Goal: Information Seeking & Learning: Compare options

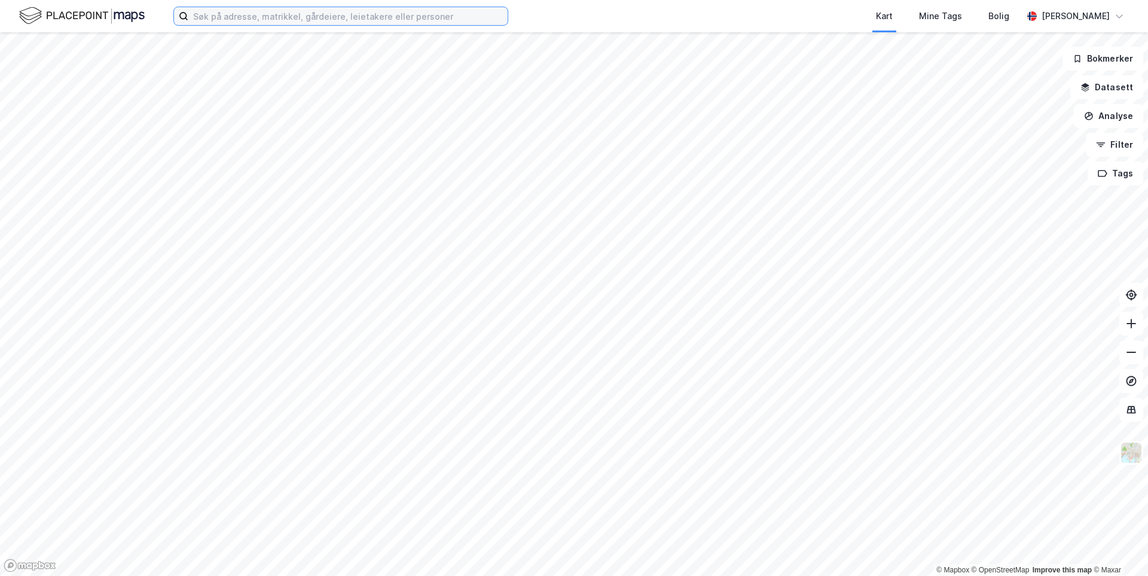
click at [230, 13] on input at bounding box center [347, 16] width 319 height 18
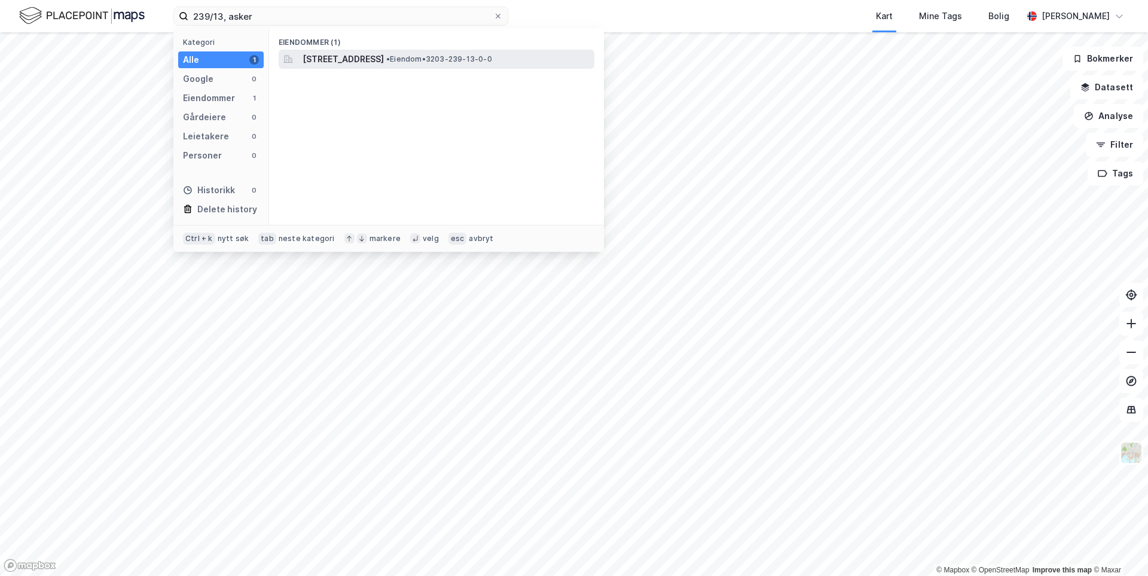
click at [344, 64] on span "[STREET_ADDRESS]" at bounding box center [342, 59] width 81 height 14
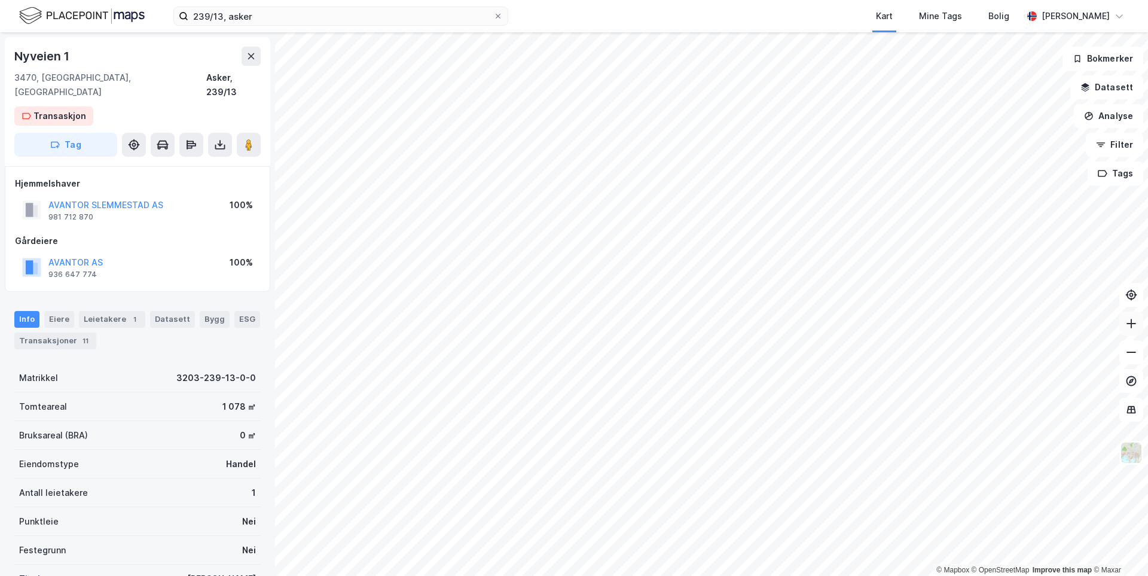
click at [1126, 325] on icon at bounding box center [1131, 323] width 12 height 12
click at [1127, 325] on icon at bounding box center [1131, 323] width 12 height 12
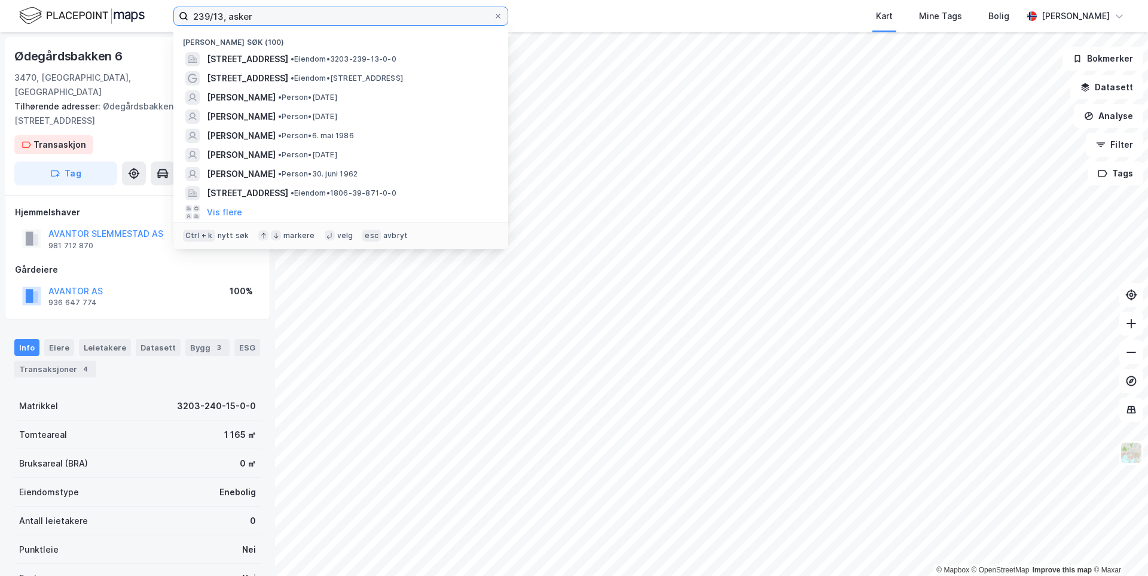
click at [224, 16] on input "239/13, asker" at bounding box center [340, 16] width 305 height 18
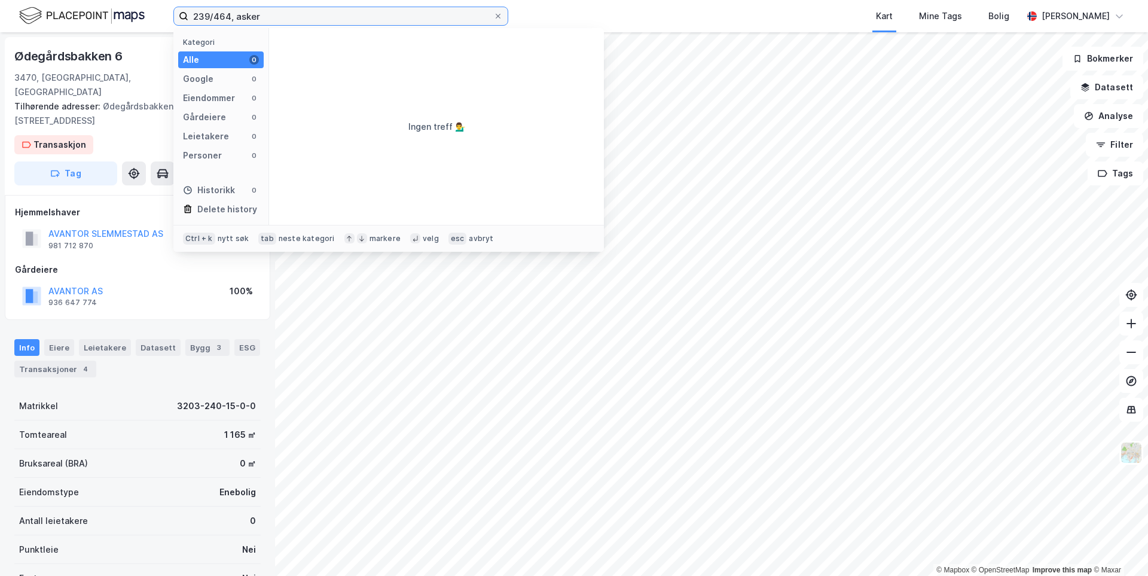
click at [208, 16] on input "239/464, asker" at bounding box center [340, 16] width 305 height 18
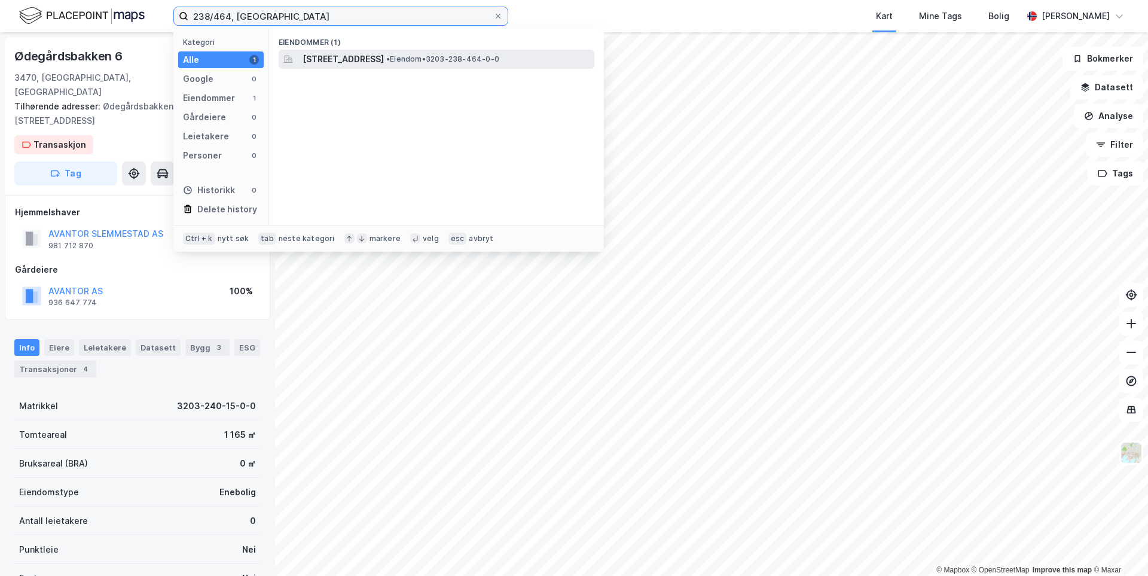
type input "238/464, [GEOGRAPHIC_DATA]"
click at [375, 61] on span "[STREET_ADDRESS]" at bounding box center [342, 59] width 81 height 14
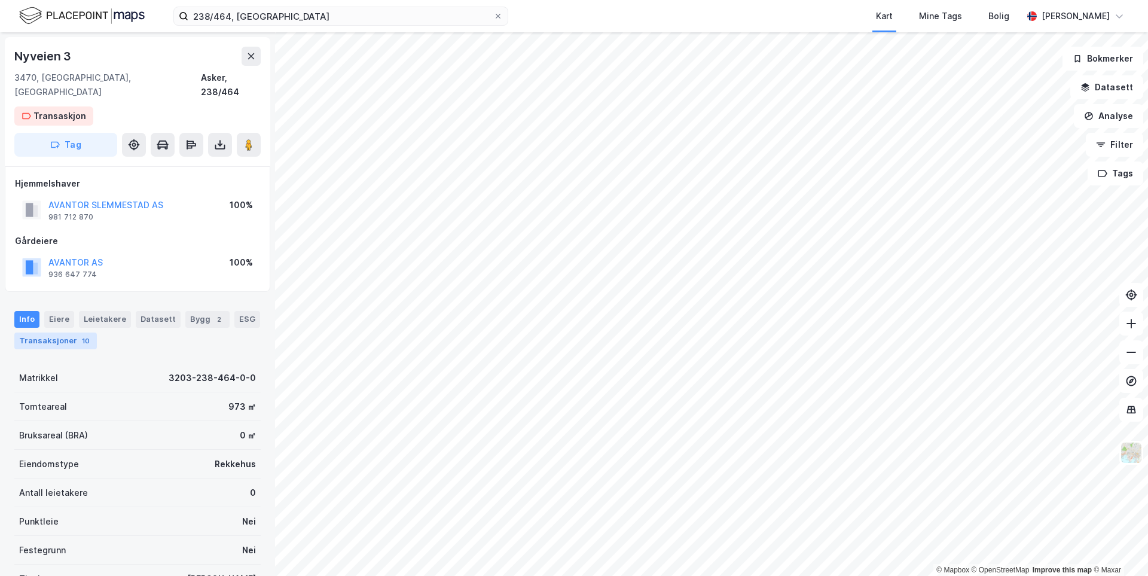
click at [53, 332] on div "Transaksjoner 10" at bounding box center [55, 340] width 82 height 17
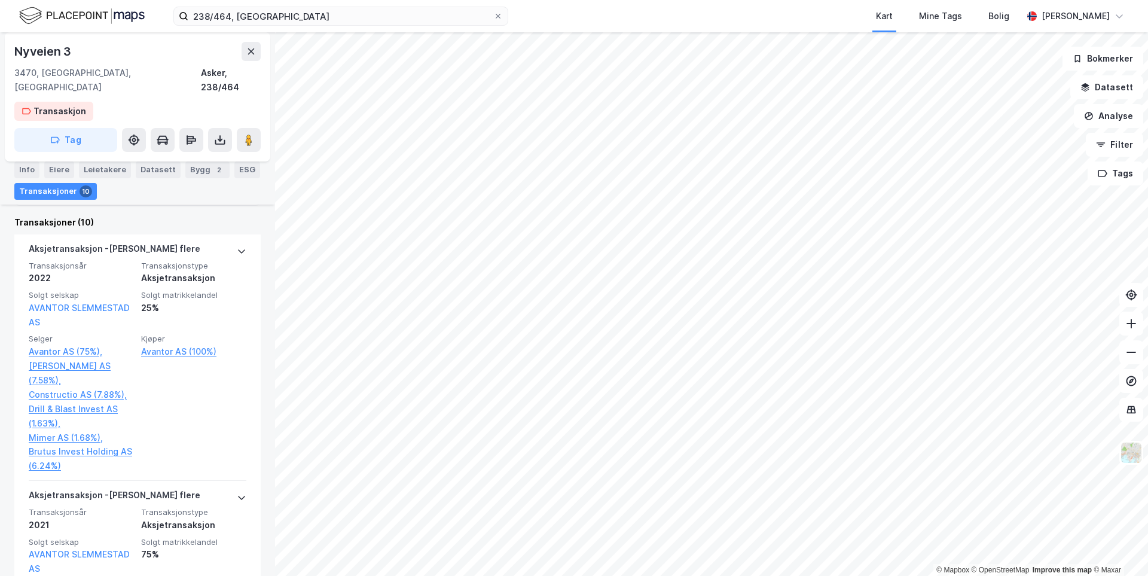
scroll to position [359, 0]
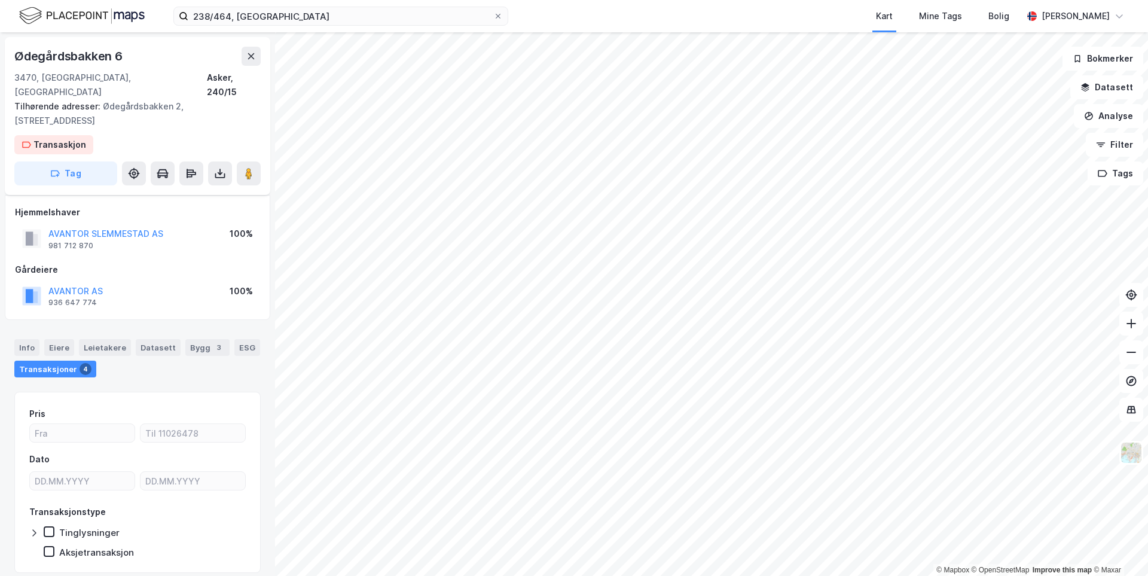
scroll to position [26, 0]
